Goal: Transaction & Acquisition: Book appointment/travel/reservation

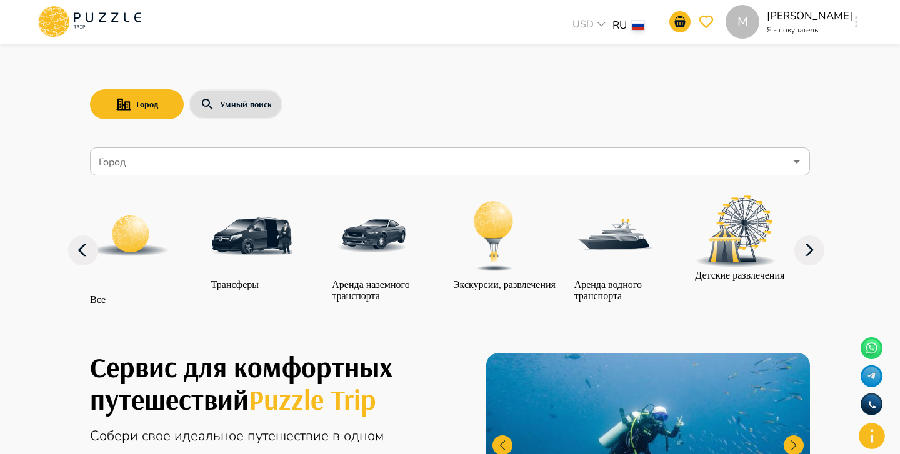
click at [224, 160] on input "Город" at bounding box center [440, 162] width 689 height 24
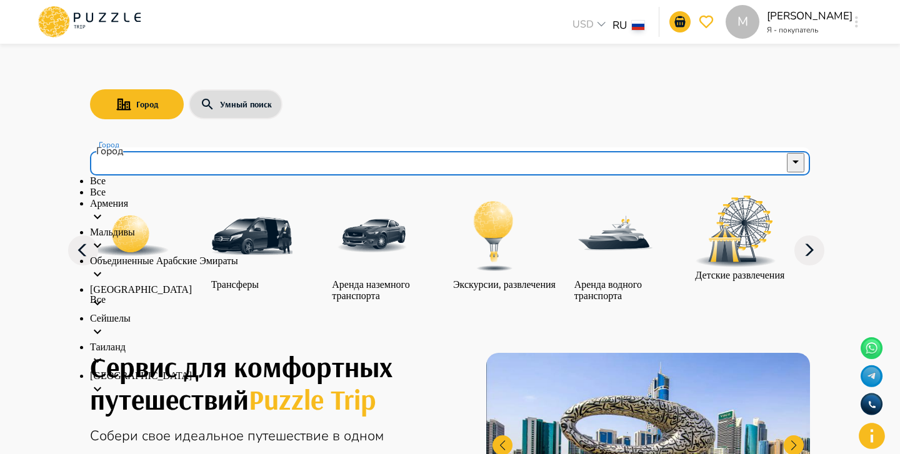
click at [194, 198] on li "Все" at bounding box center [450, 192] width 720 height 11
type input "***"
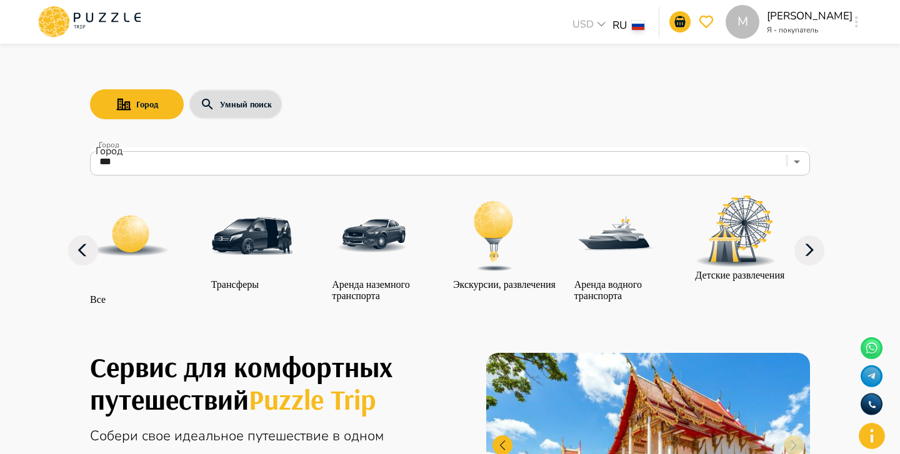
click at [157, 241] on img at bounding box center [130, 236] width 81 height 81
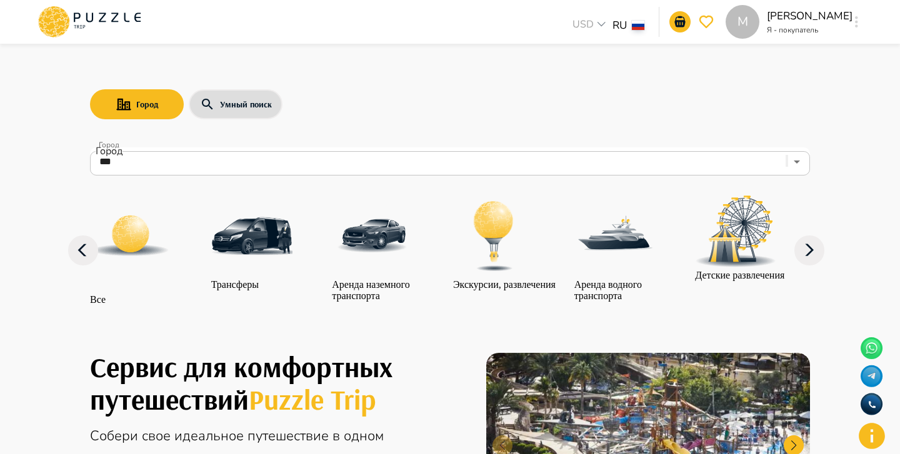
click at [166, 264] on div at bounding box center [147, 245] width 115 height 99
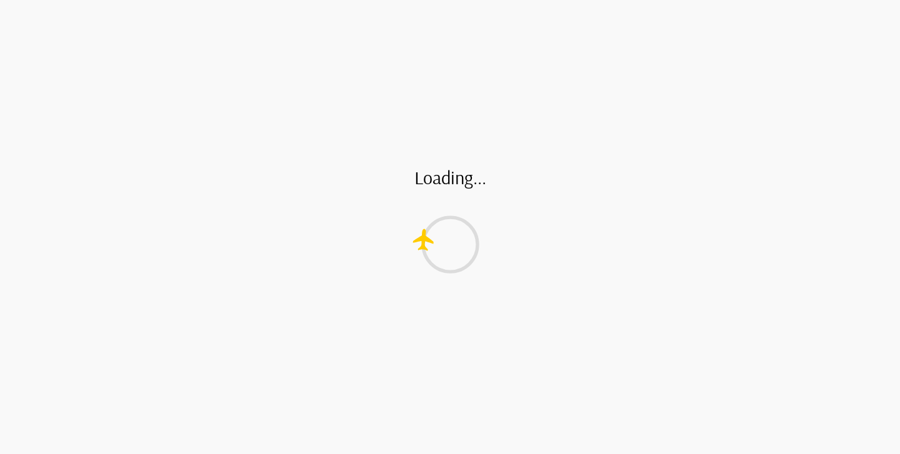
type input "*"
type input "**"
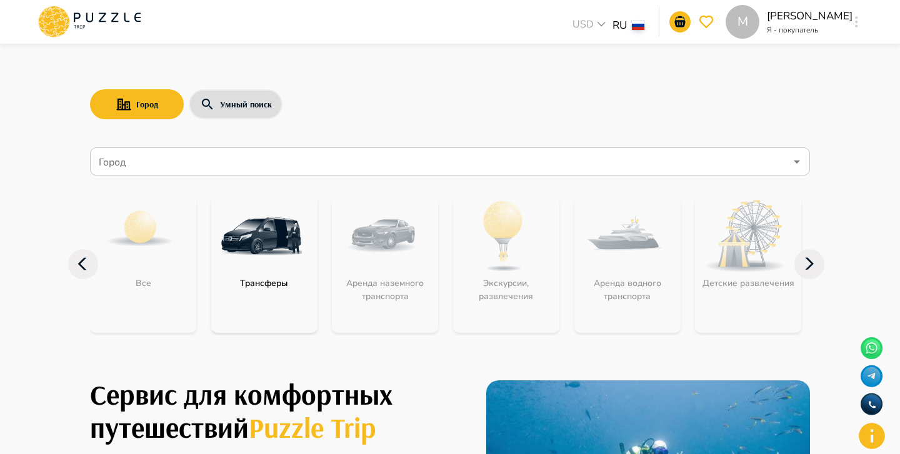
click at [163, 176] on nav "Город Город Все Трансферы Аренда наземного транспорта Экскурсии, развлечения Ар…" at bounding box center [450, 247] width 720 height 211
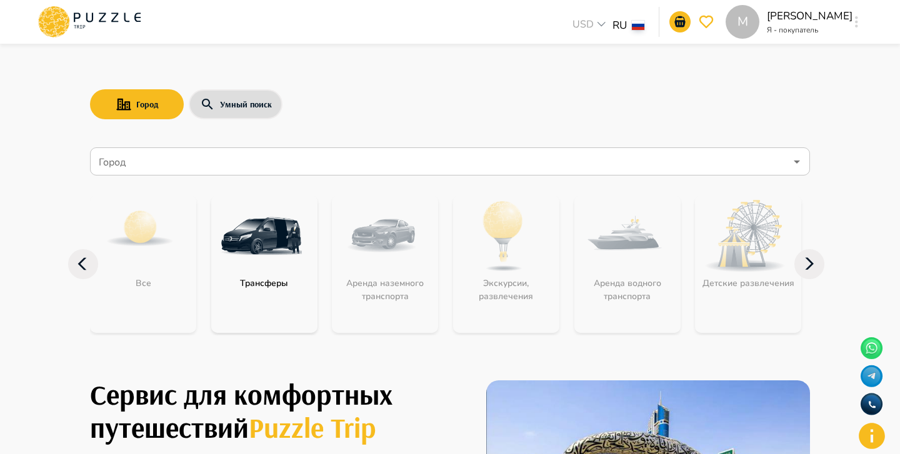
click at [174, 164] on input "Город" at bounding box center [440, 162] width 689 height 24
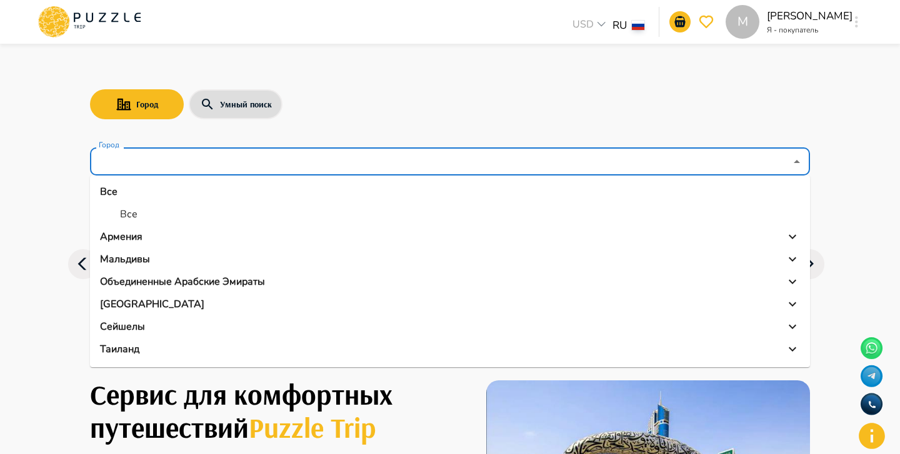
click at [157, 217] on li "Все" at bounding box center [450, 214] width 720 height 22
type input "***"
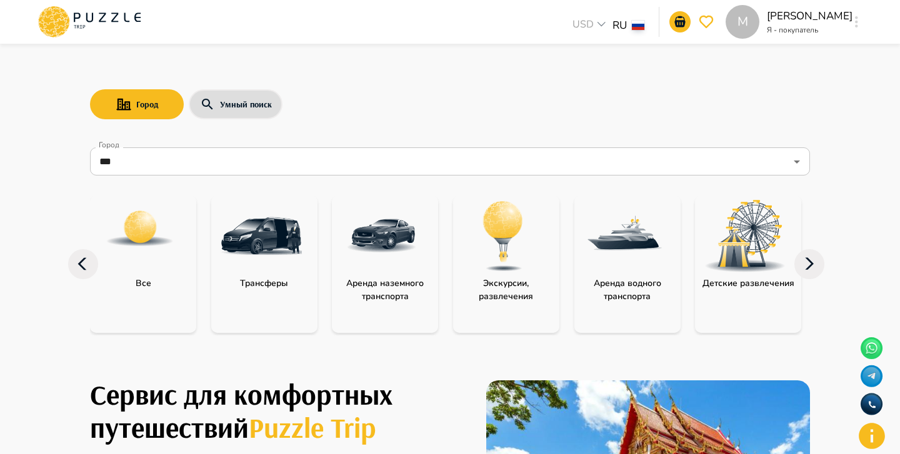
click at [158, 252] on img at bounding box center [140, 229] width 70 height 70
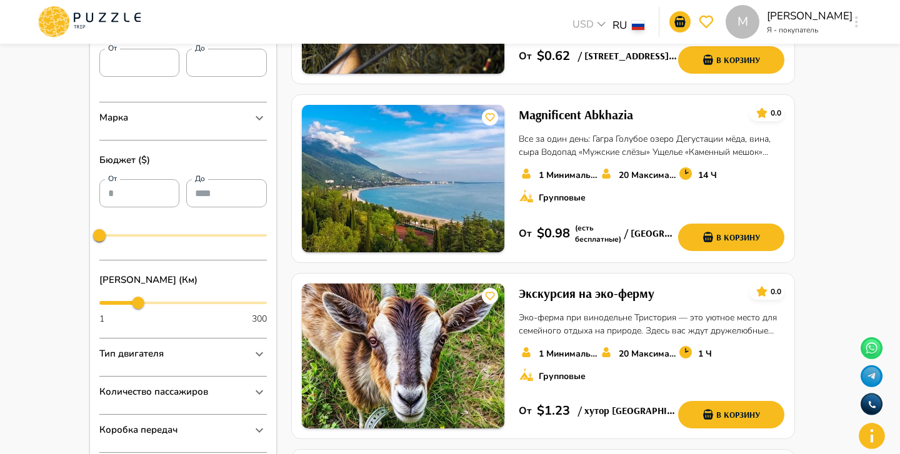
scroll to position [468, 0]
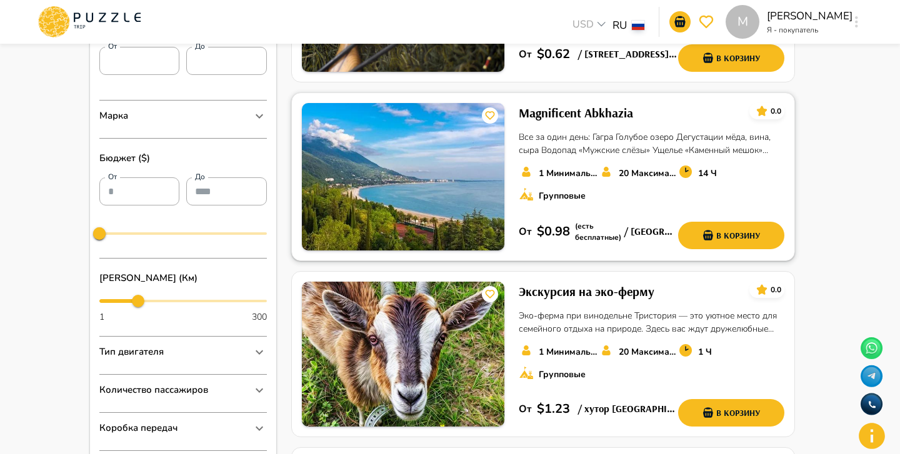
click at [451, 183] on img at bounding box center [403, 176] width 202 height 147
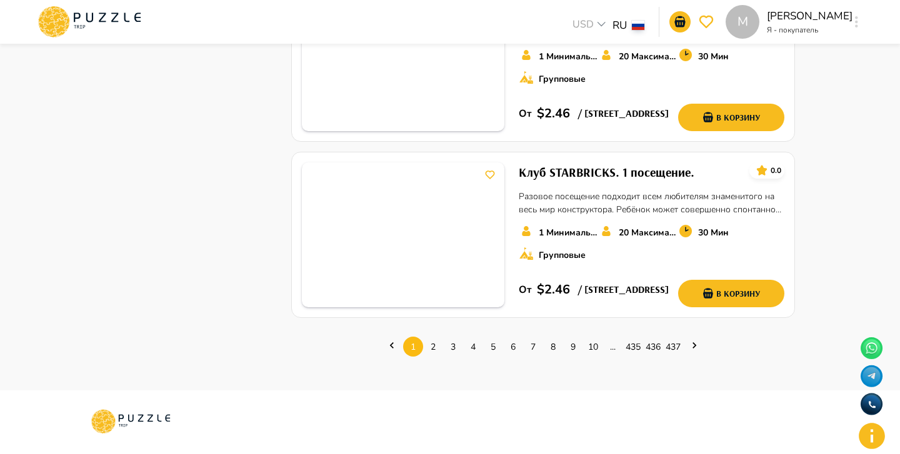
scroll to position [1713, 0]
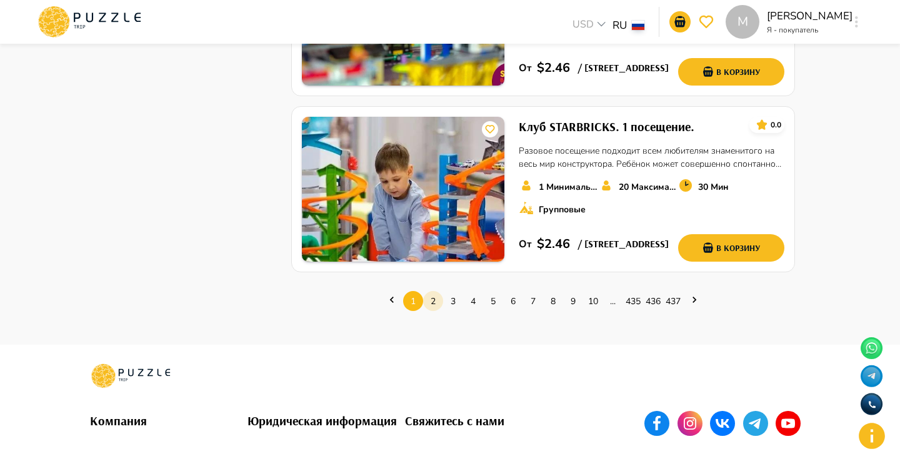
click at [439, 302] on link "2" at bounding box center [433, 301] width 20 height 19
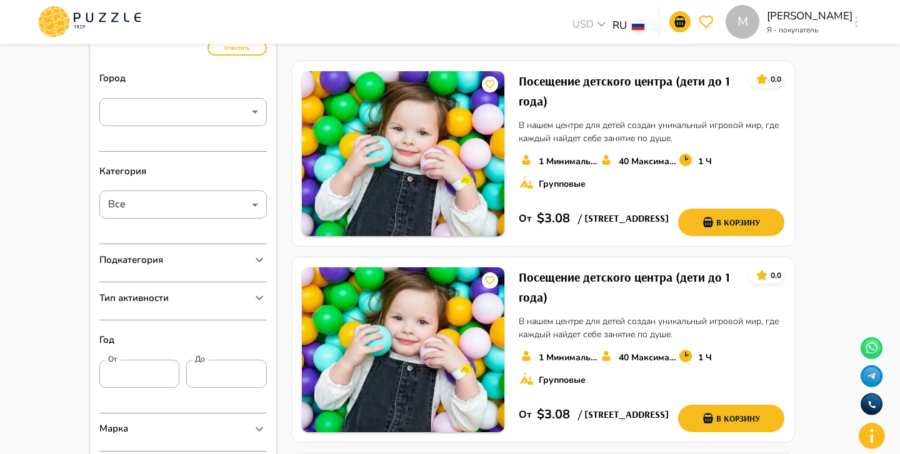
scroll to position [161, 0]
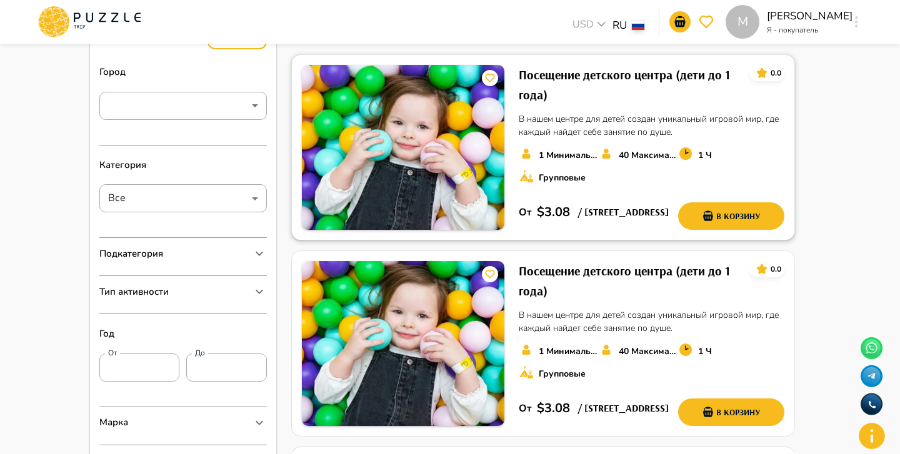
click at [739, 141] on div "Посещение детского центра (дети до 1 года) 0.0 В нашем центре для детей создан …" at bounding box center [652, 147] width 266 height 165
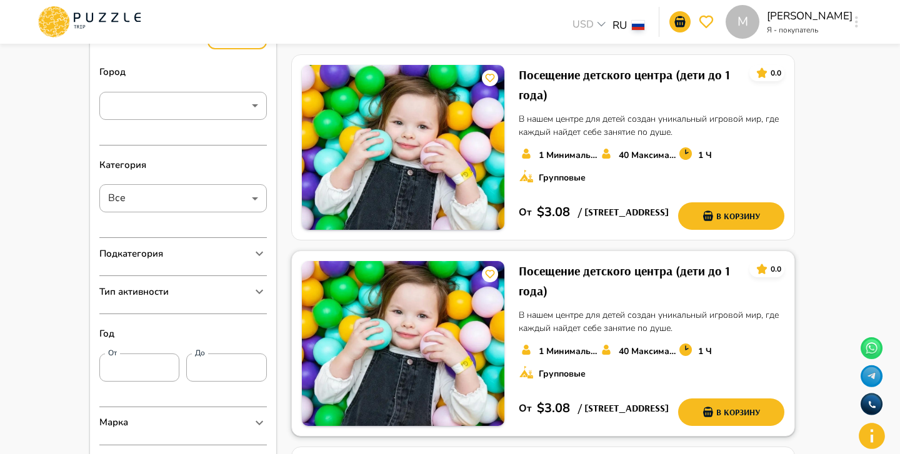
click at [432, 322] on img at bounding box center [403, 343] width 202 height 165
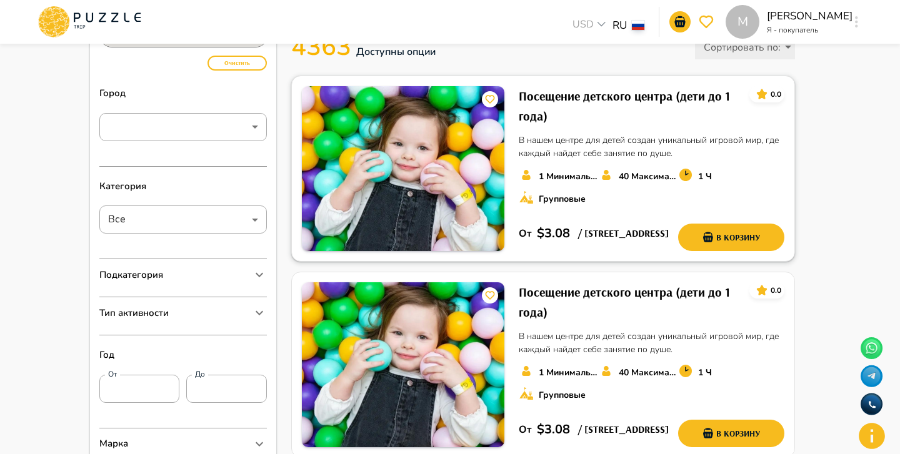
scroll to position [0, 0]
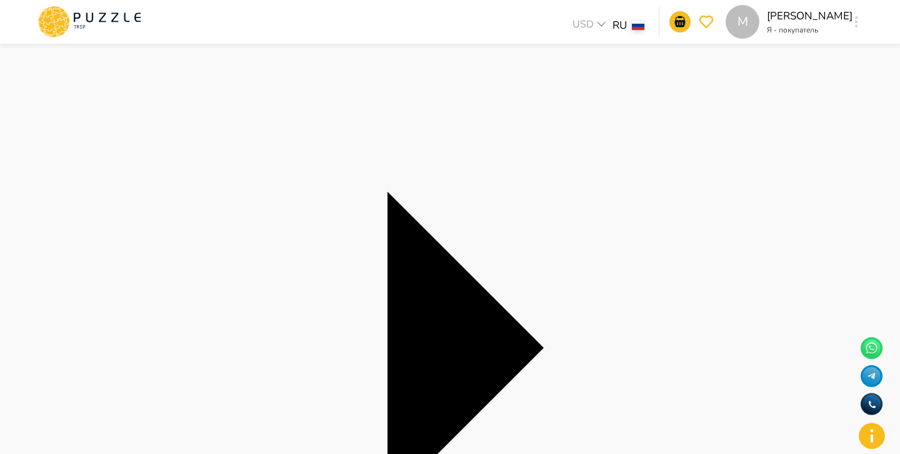
scroll to position [4, 0]
